Goal: Task Accomplishment & Management: Use online tool/utility

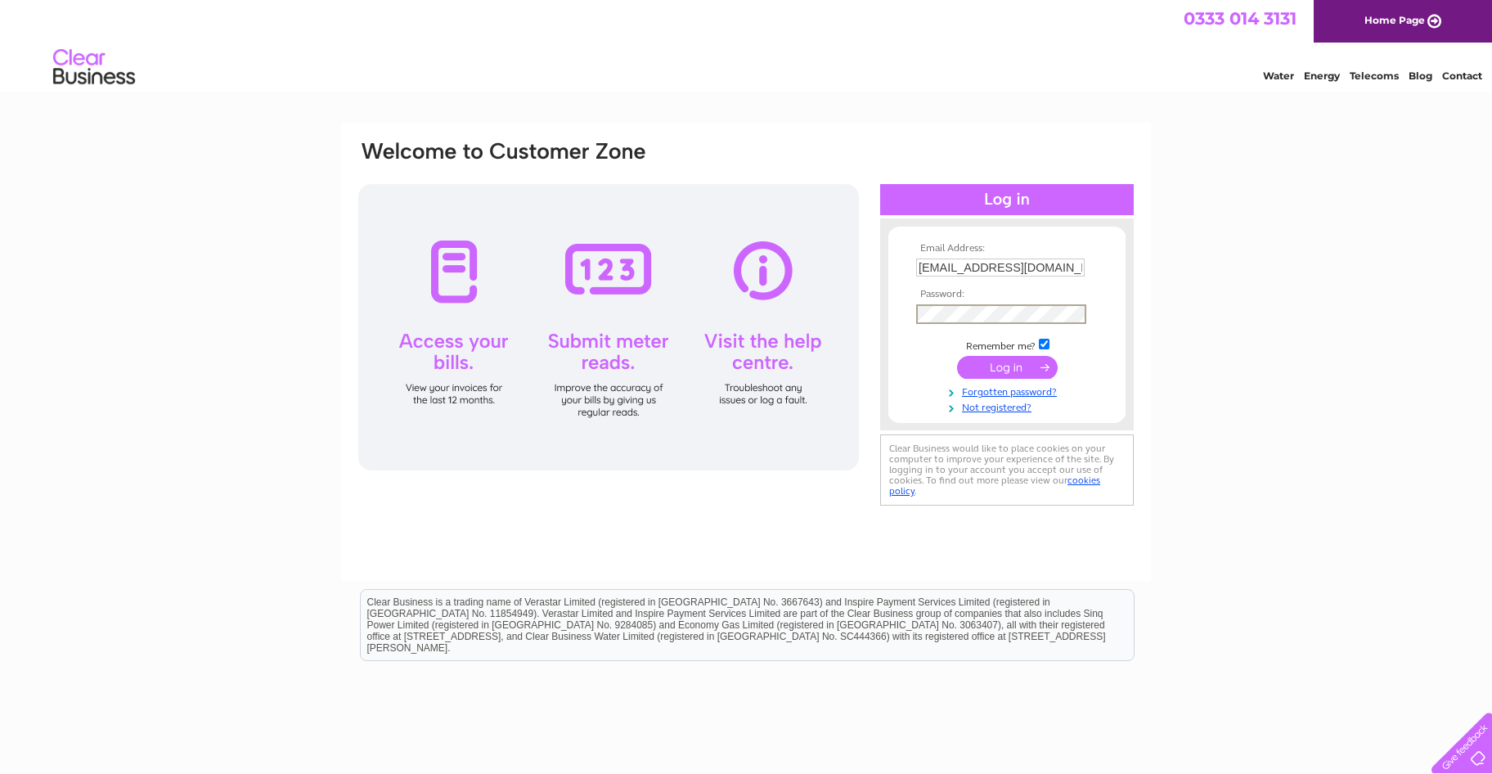
click at [1009, 365] on input "submit" at bounding box center [1007, 367] width 101 height 23
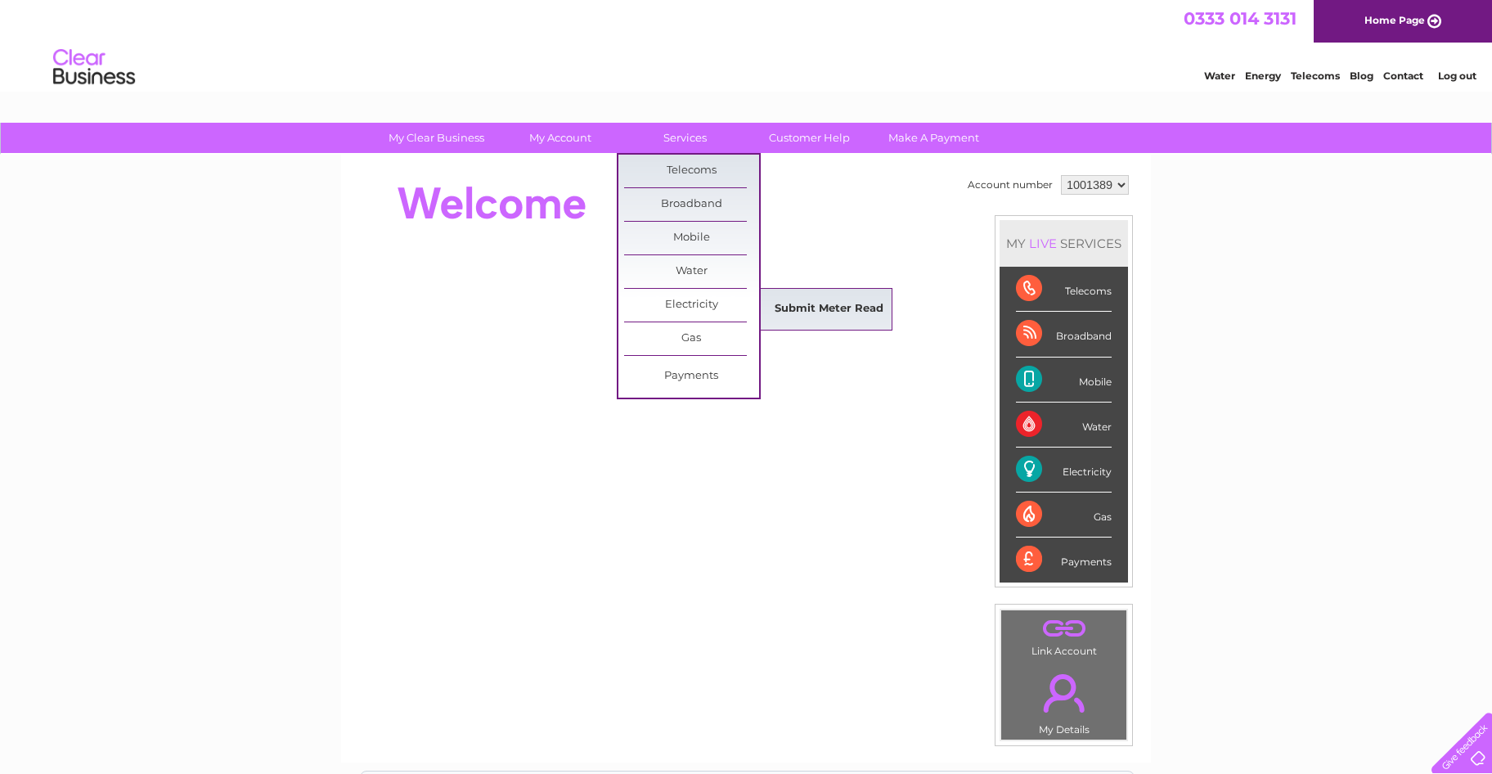
click at [829, 304] on link "Submit Meter Read" at bounding box center [829, 309] width 135 height 33
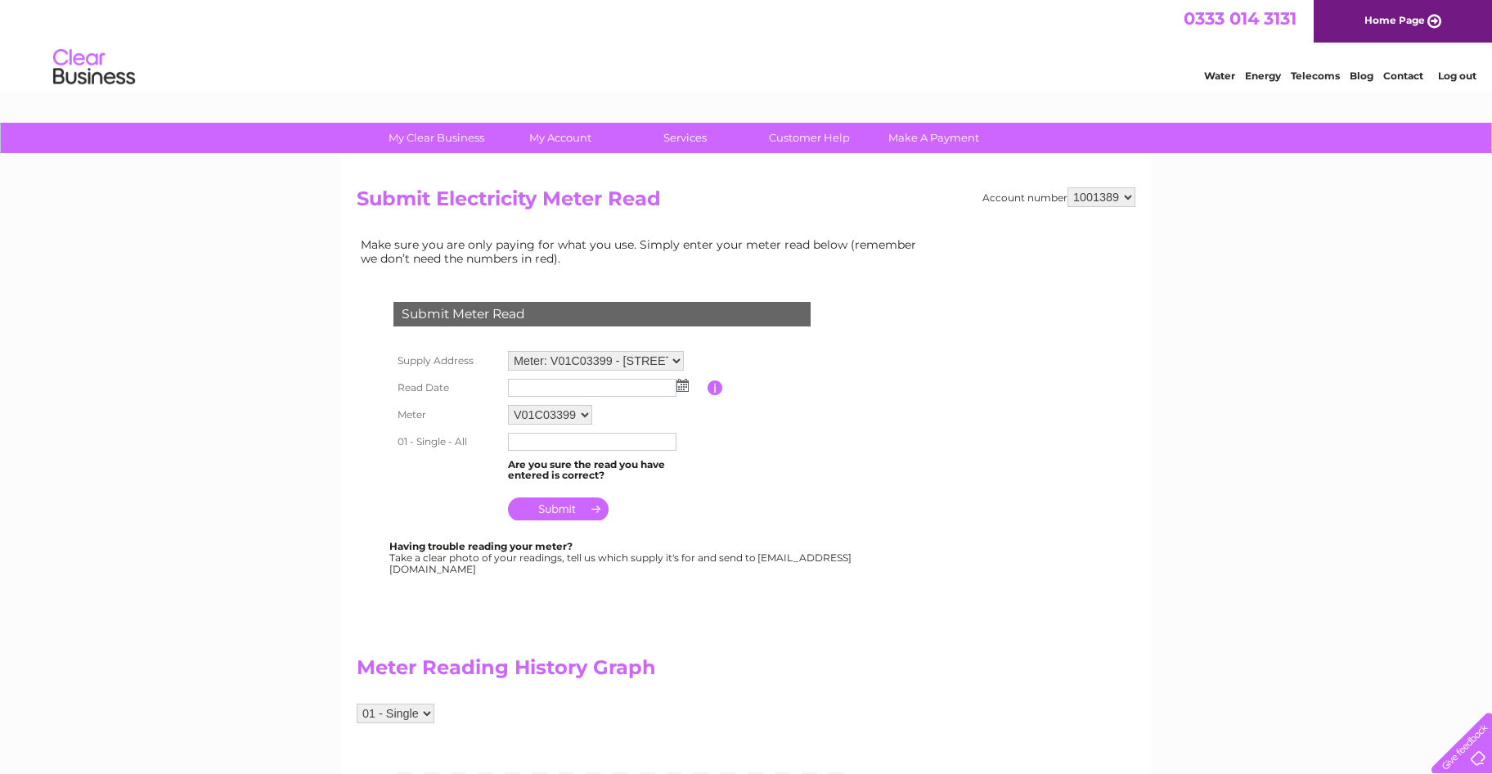
click at [681, 389] on img at bounding box center [682, 385] width 12 height 13
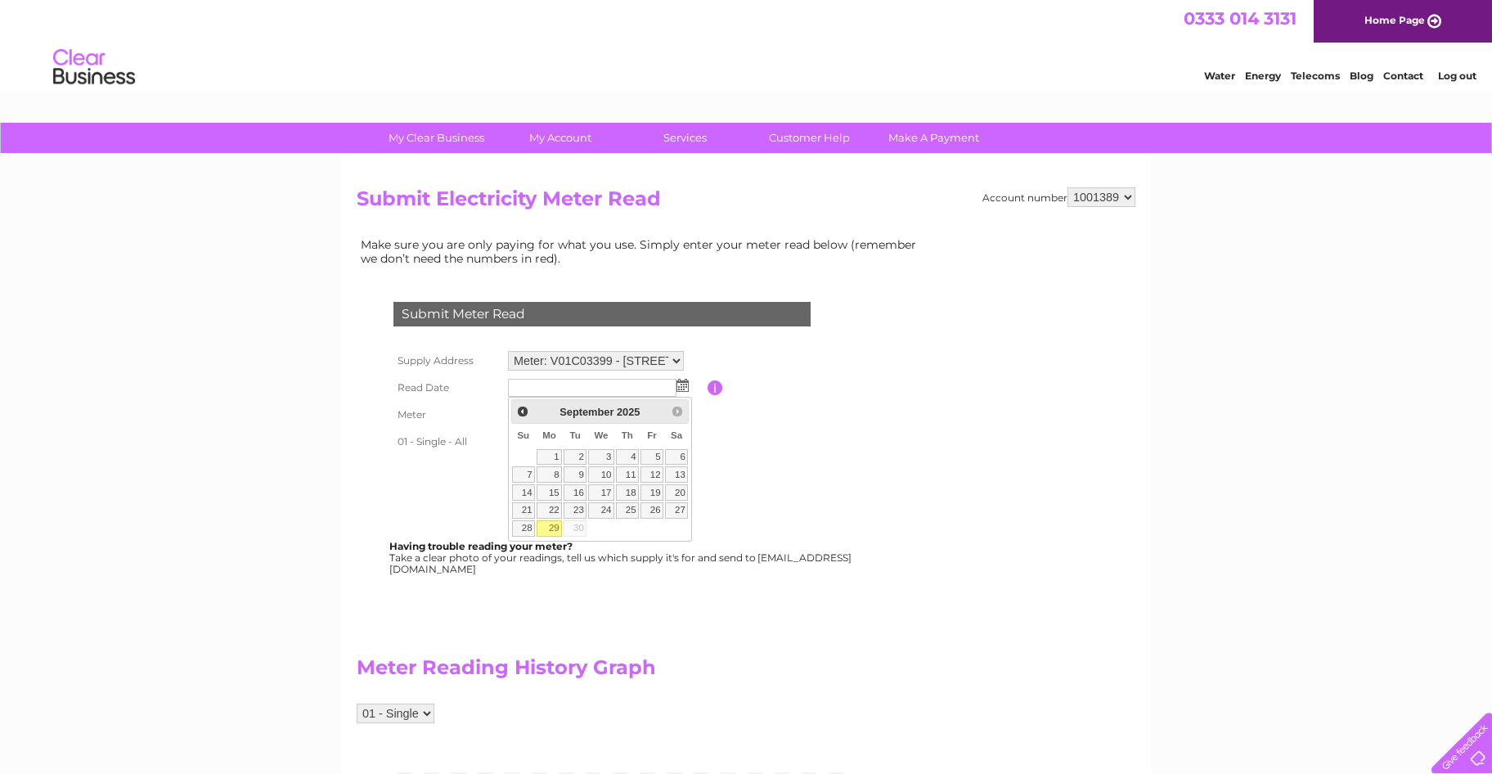
click at [554, 530] on link "29" at bounding box center [549, 528] width 25 height 16
type input "2025/09/29"
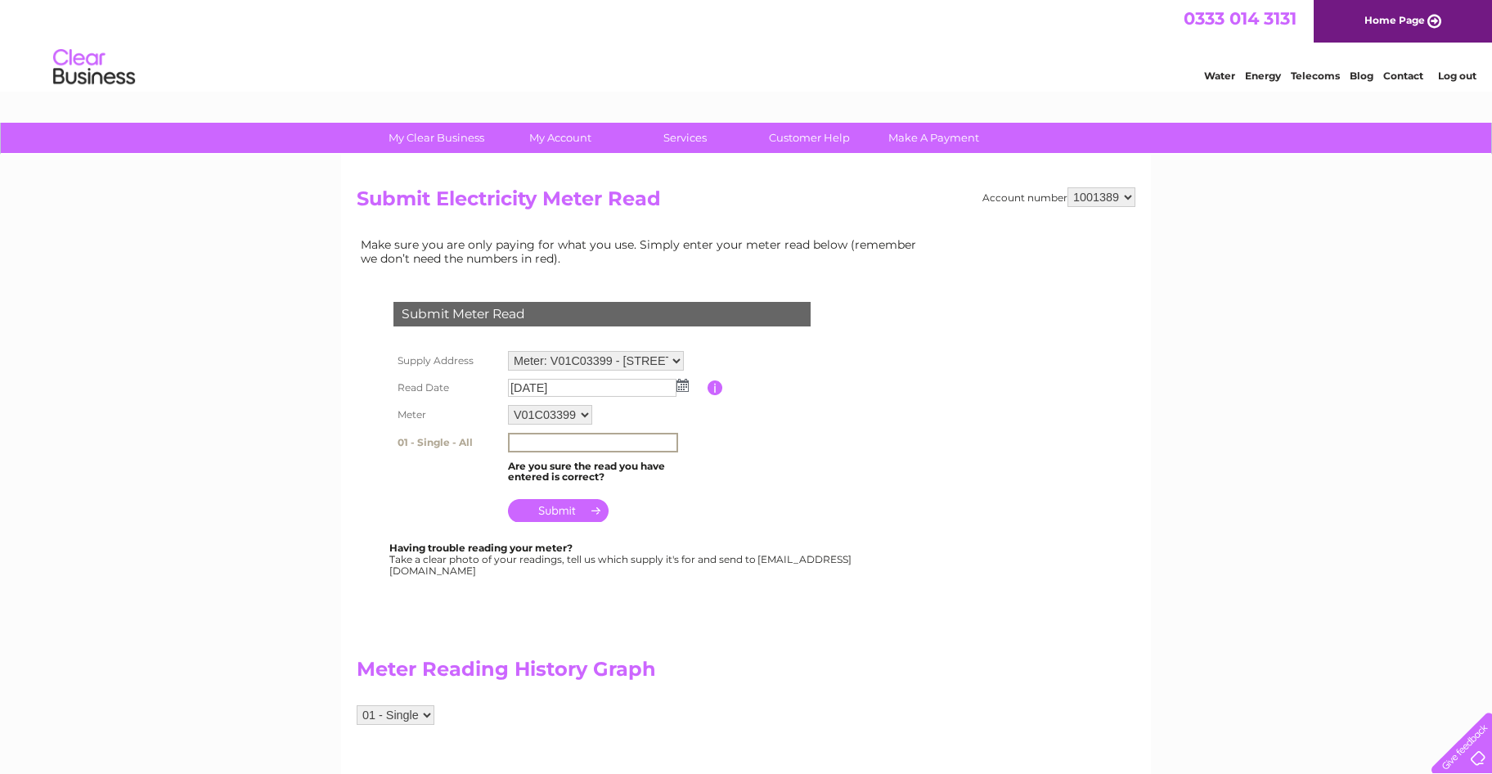
click at [526, 437] on input "text" at bounding box center [593, 443] width 170 height 20
type input "1"
type input "125555"
click at [570, 513] on input "submit" at bounding box center [558, 510] width 101 height 23
